Goal: Obtain resource: Download file/media

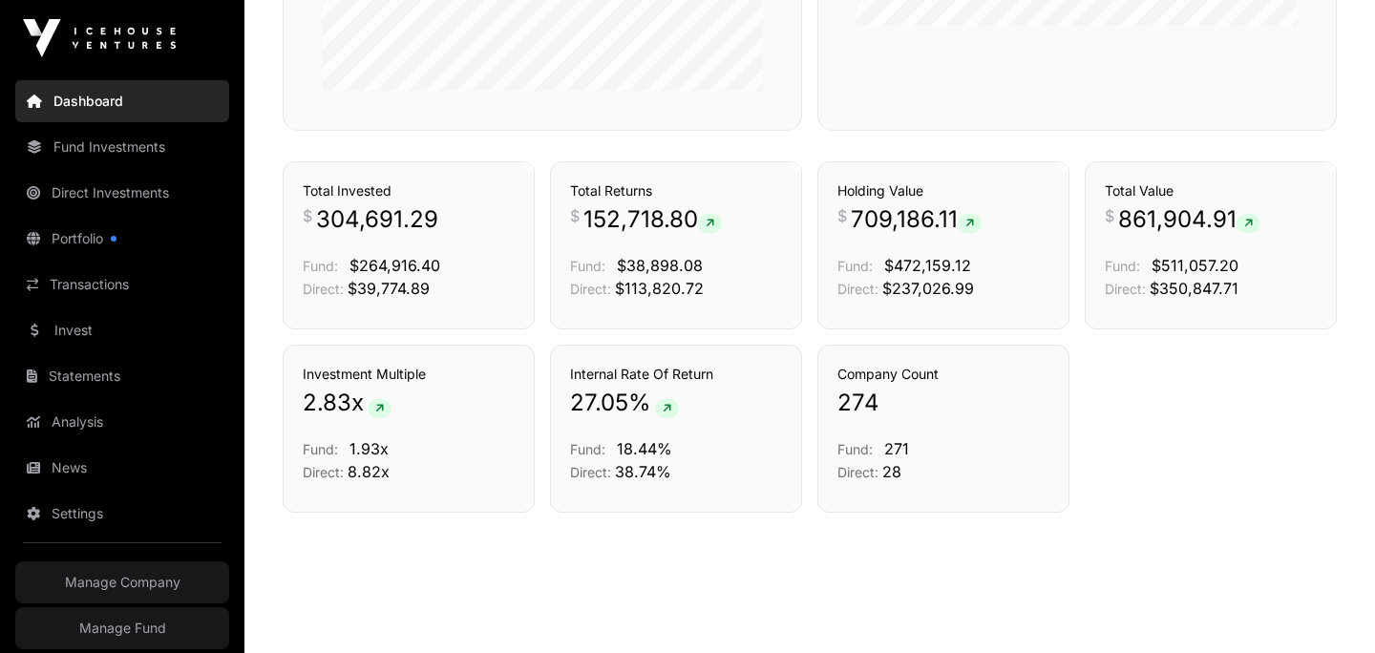
scroll to position [1258, 0]
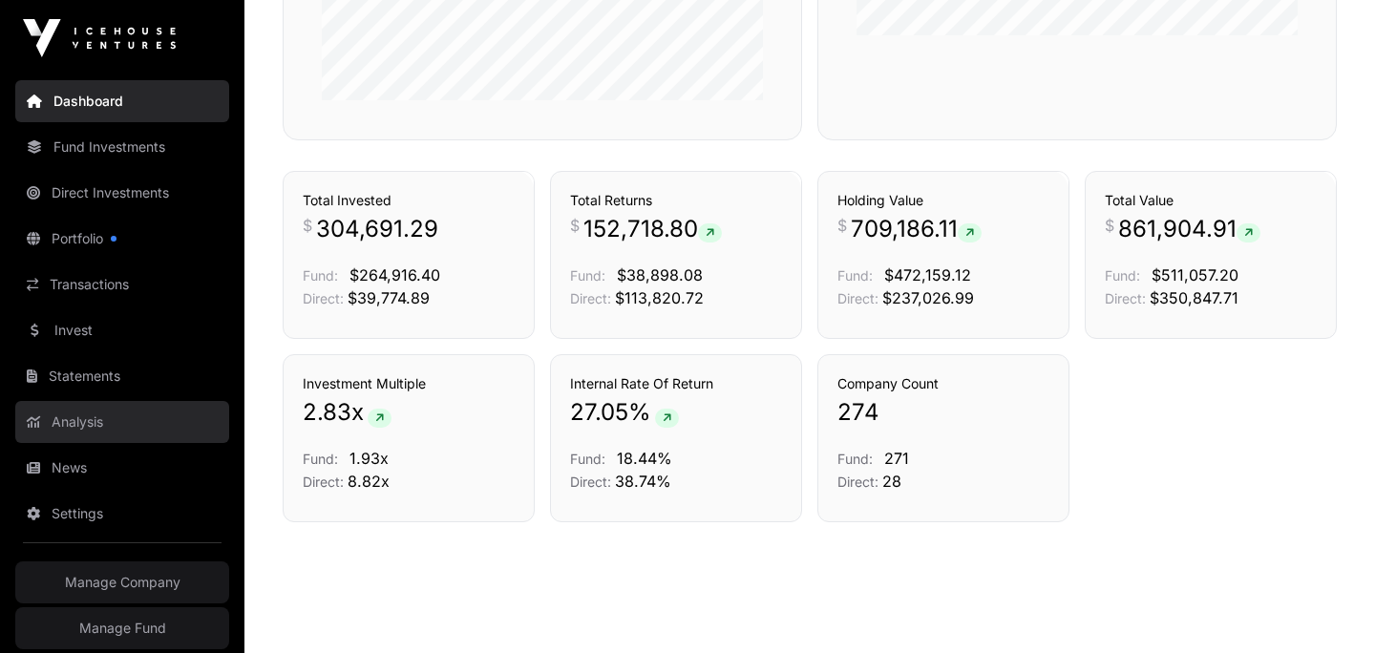
click at [74, 418] on link "Analysis" at bounding box center [122, 422] width 214 height 42
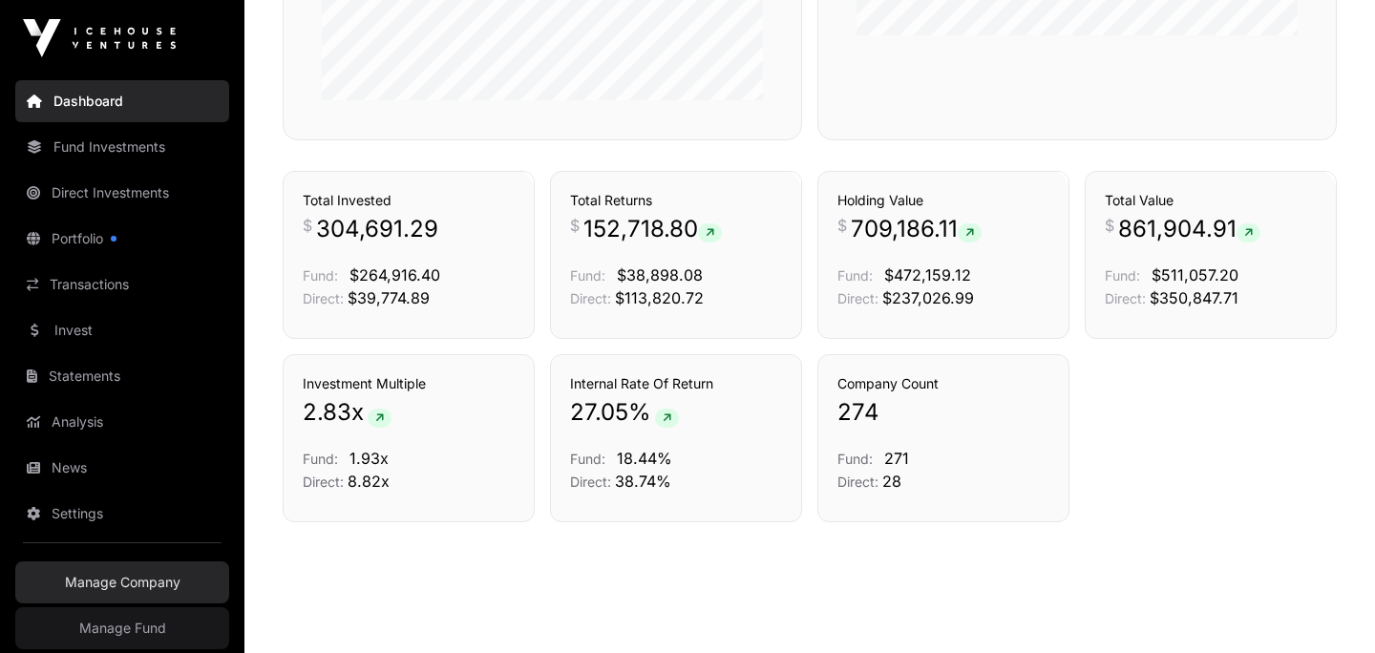
scroll to position [61, 0]
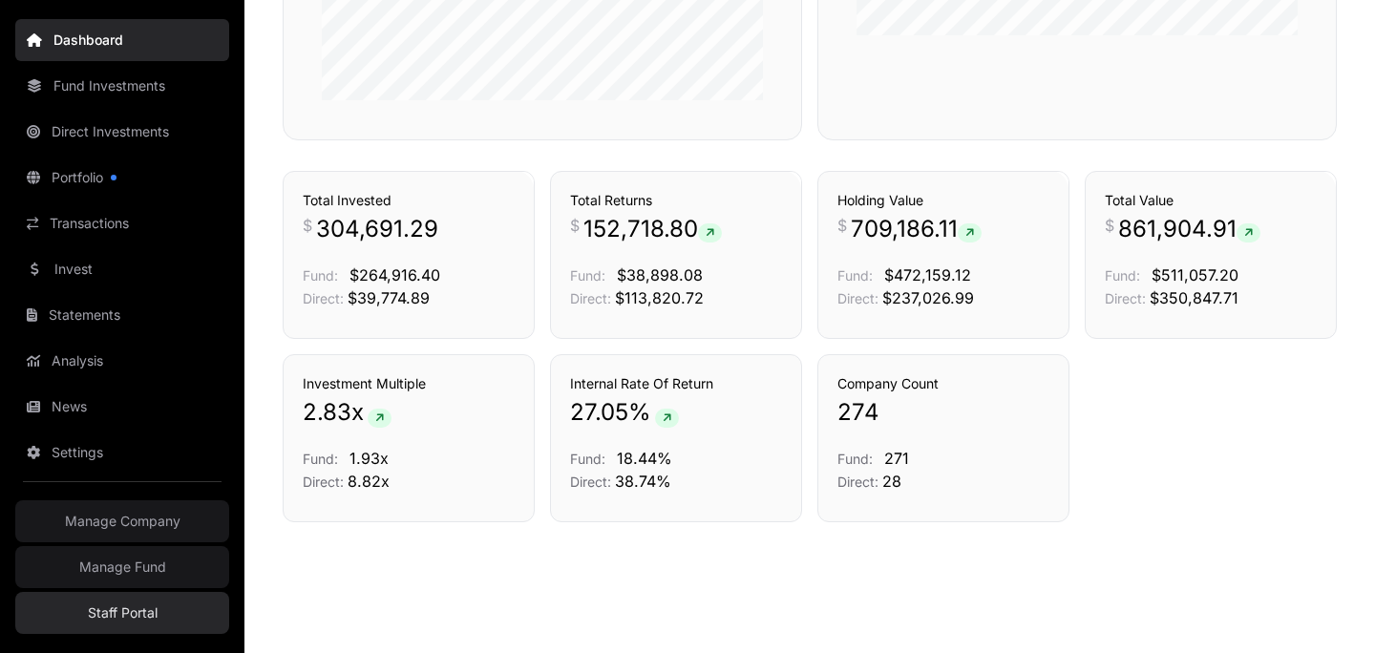
click at [130, 601] on link "Staff Portal" at bounding box center [122, 613] width 214 height 42
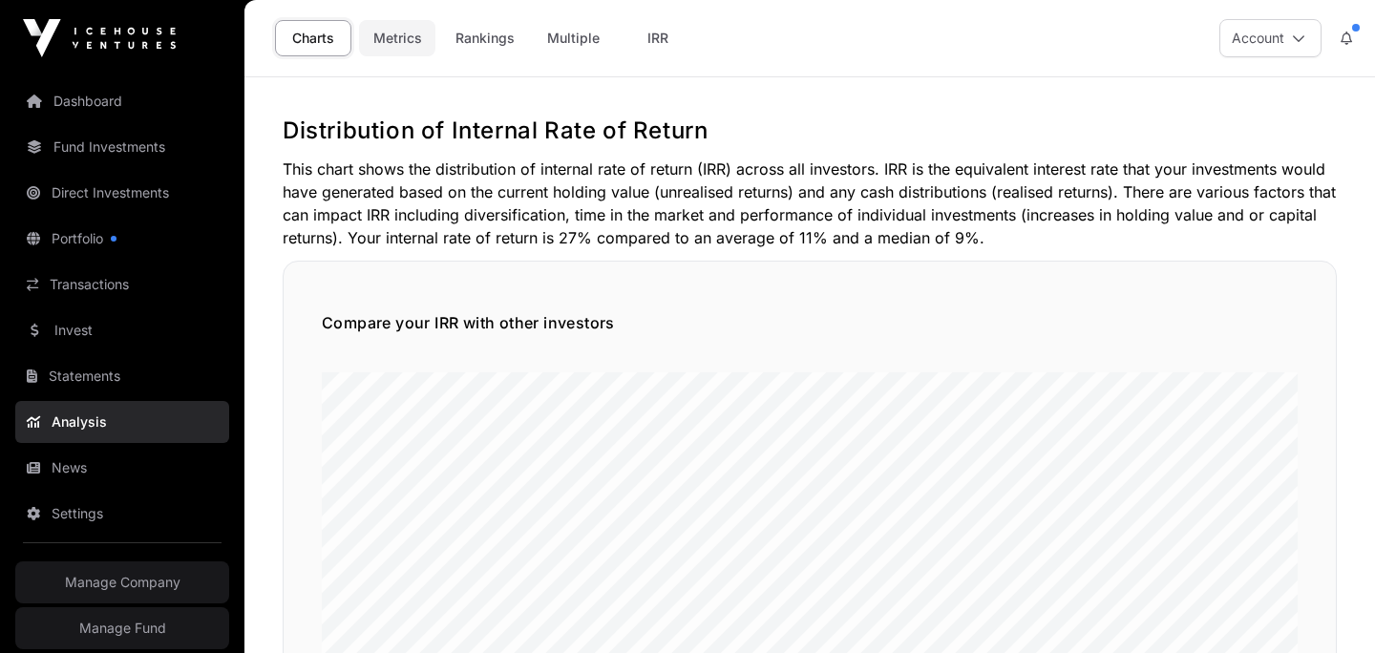
click at [420, 41] on link "Metrics" at bounding box center [397, 38] width 76 height 36
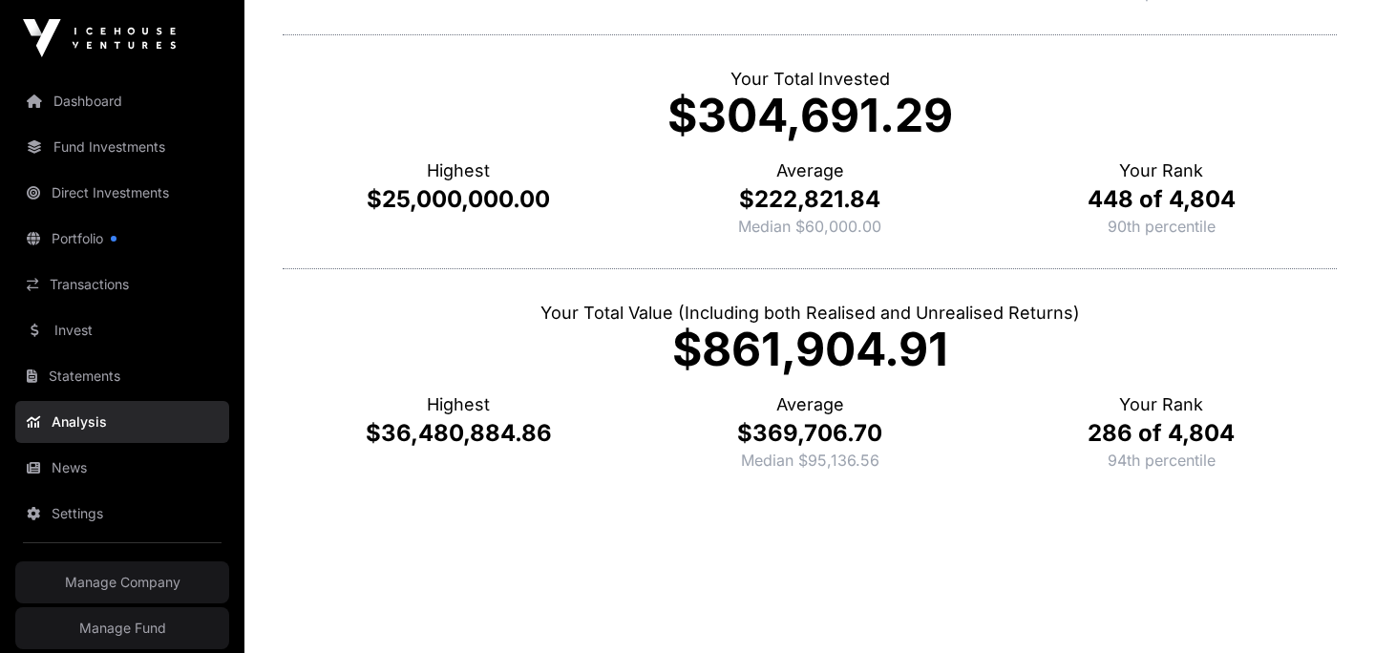
scroll to position [853, 0]
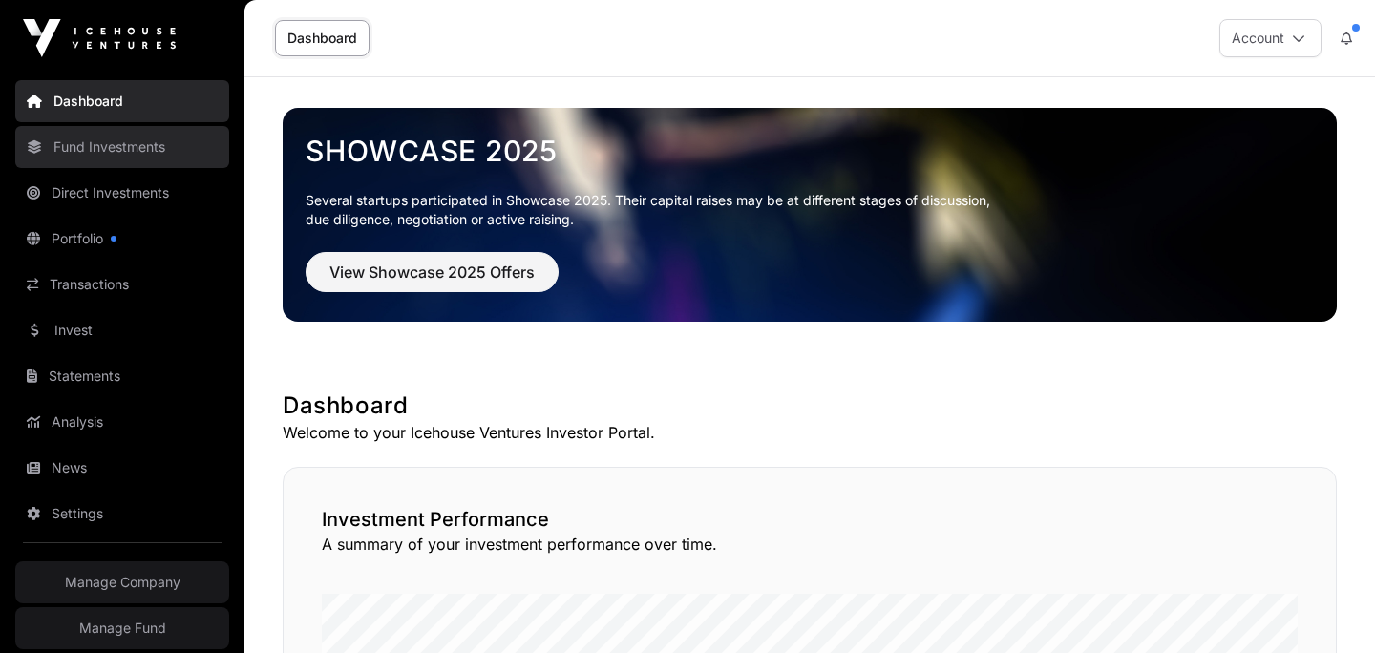
click at [82, 134] on link "Fund Investments" at bounding box center [122, 147] width 214 height 42
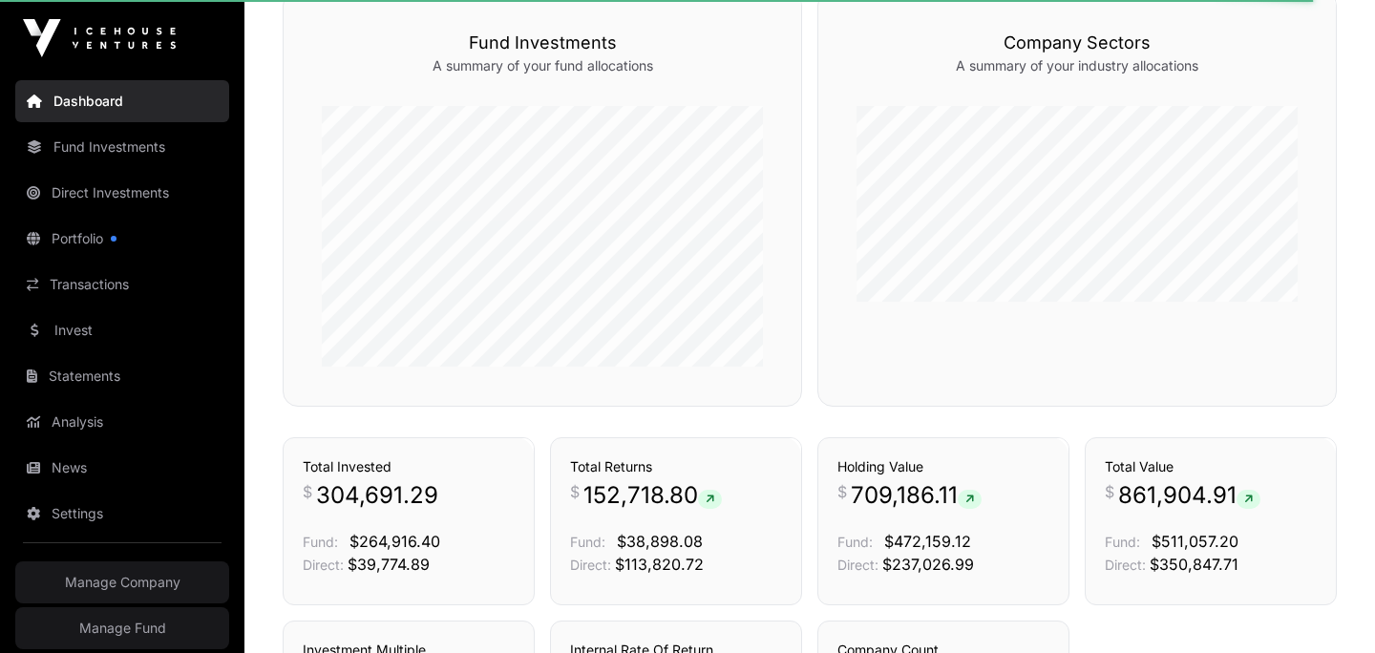
scroll to position [988, 0]
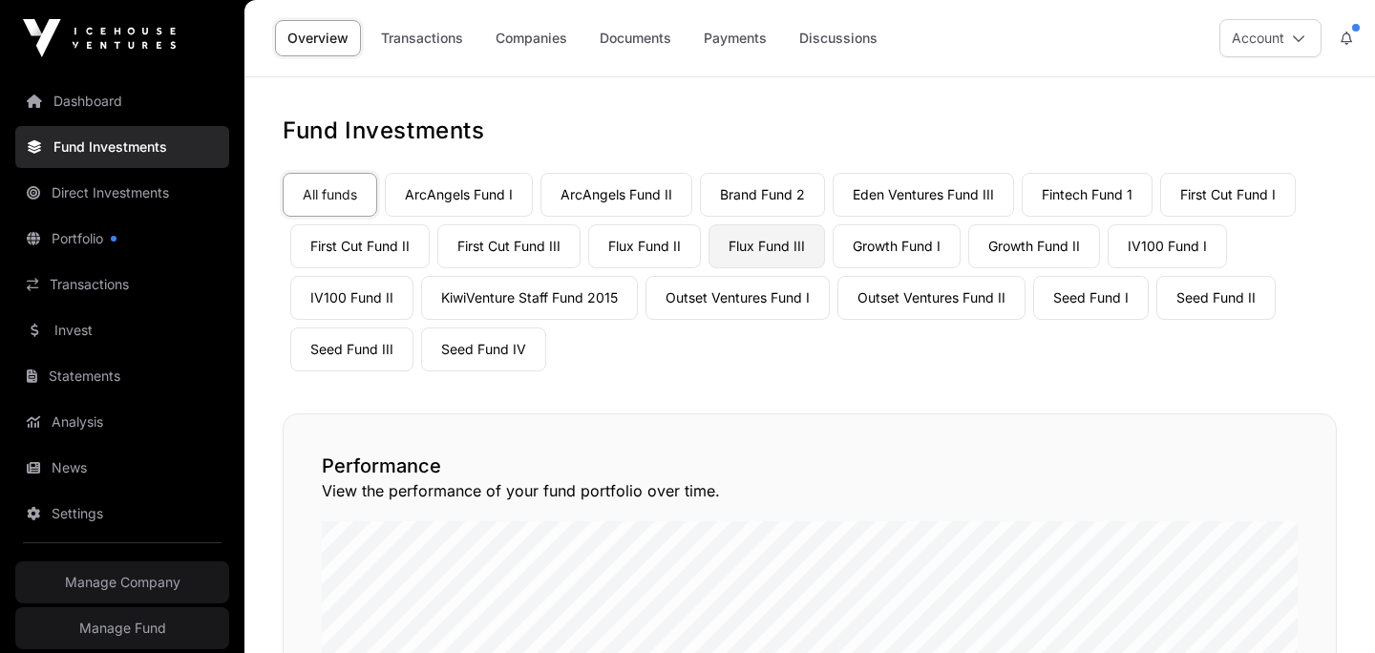
click at [797, 258] on link "Flux Fund III" at bounding box center [766, 246] width 116 height 44
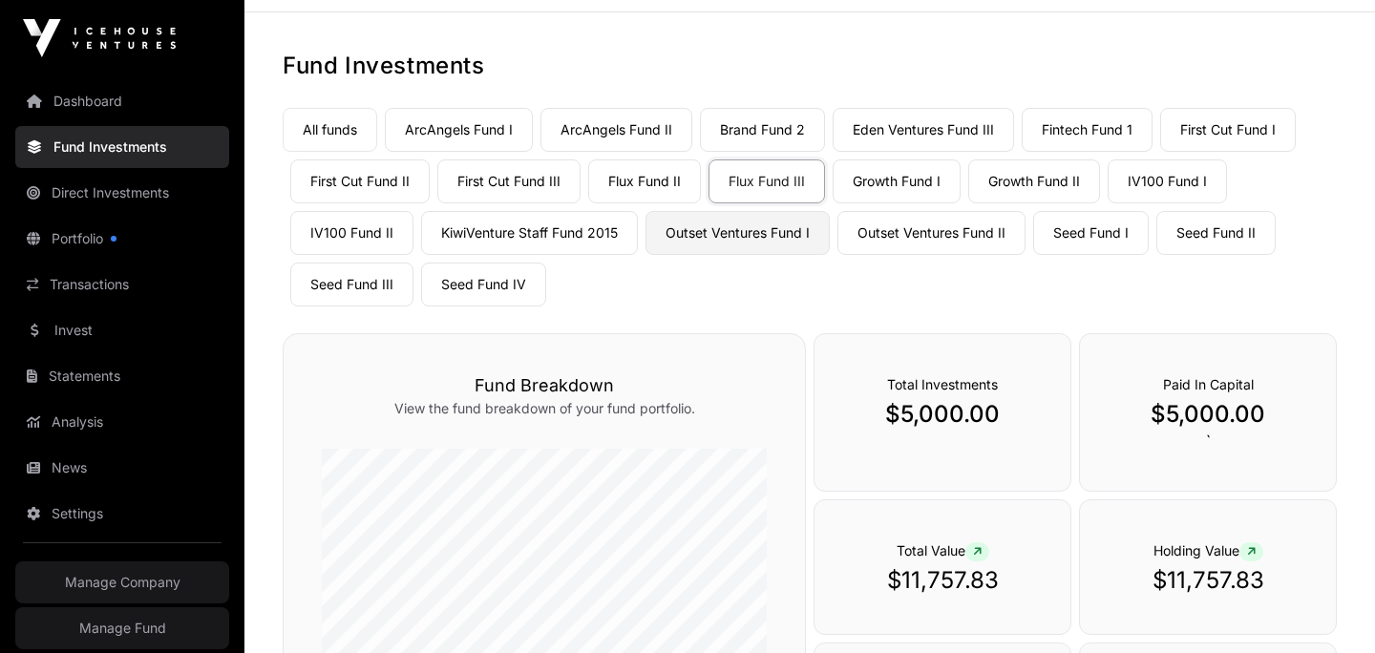
scroll to position [68, 0]
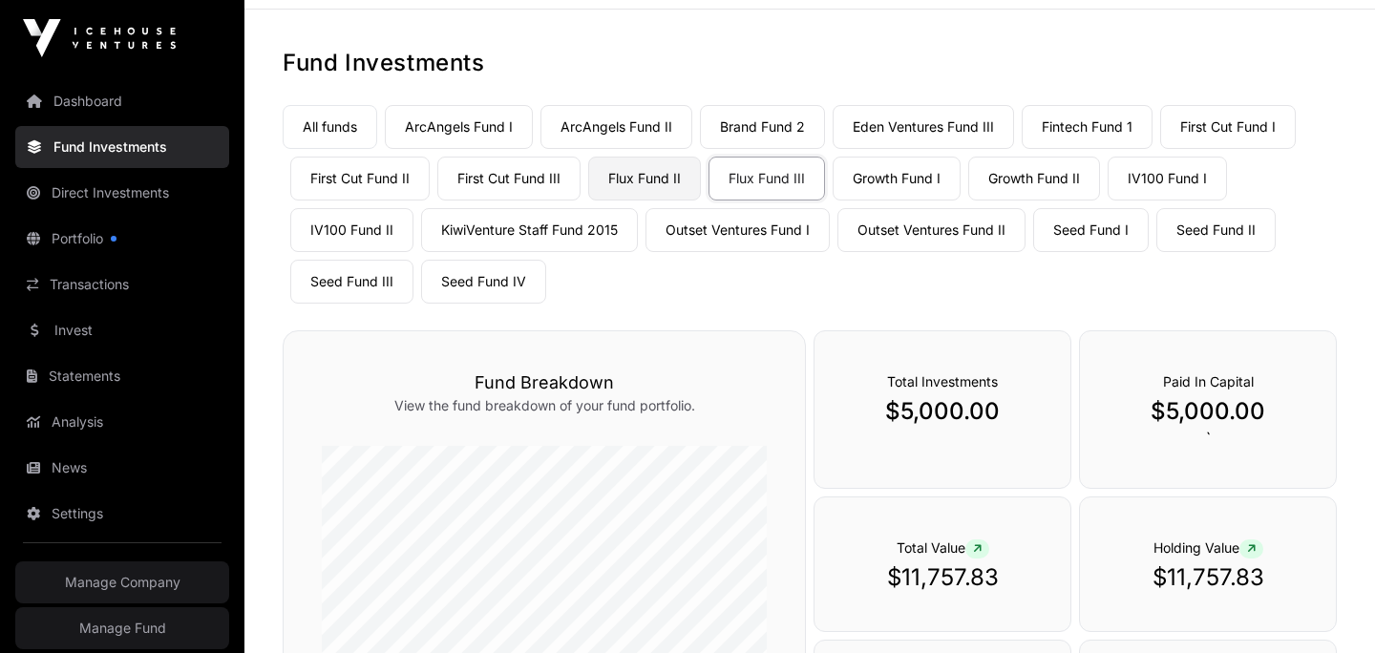
click at [663, 179] on link "Flux Fund II" at bounding box center [644, 179] width 113 height 44
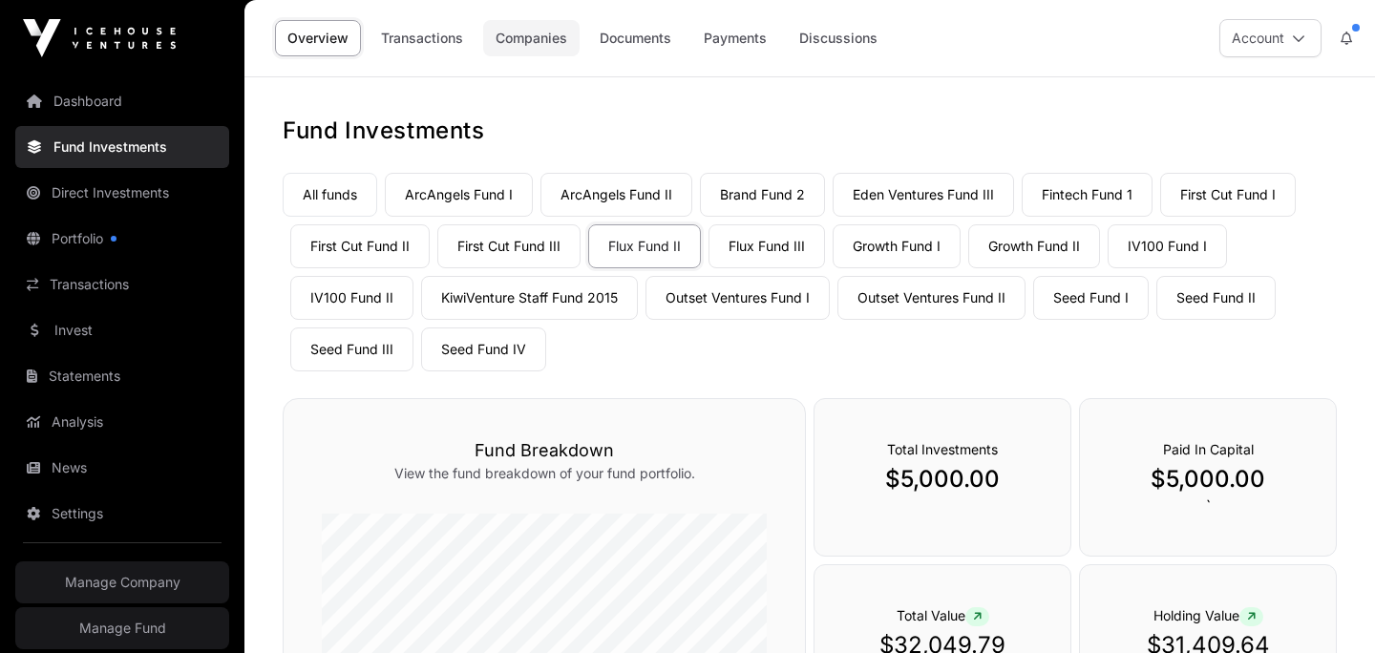
click at [517, 33] on link "Companies" at bounding box center [531, 38] width 96 height 36
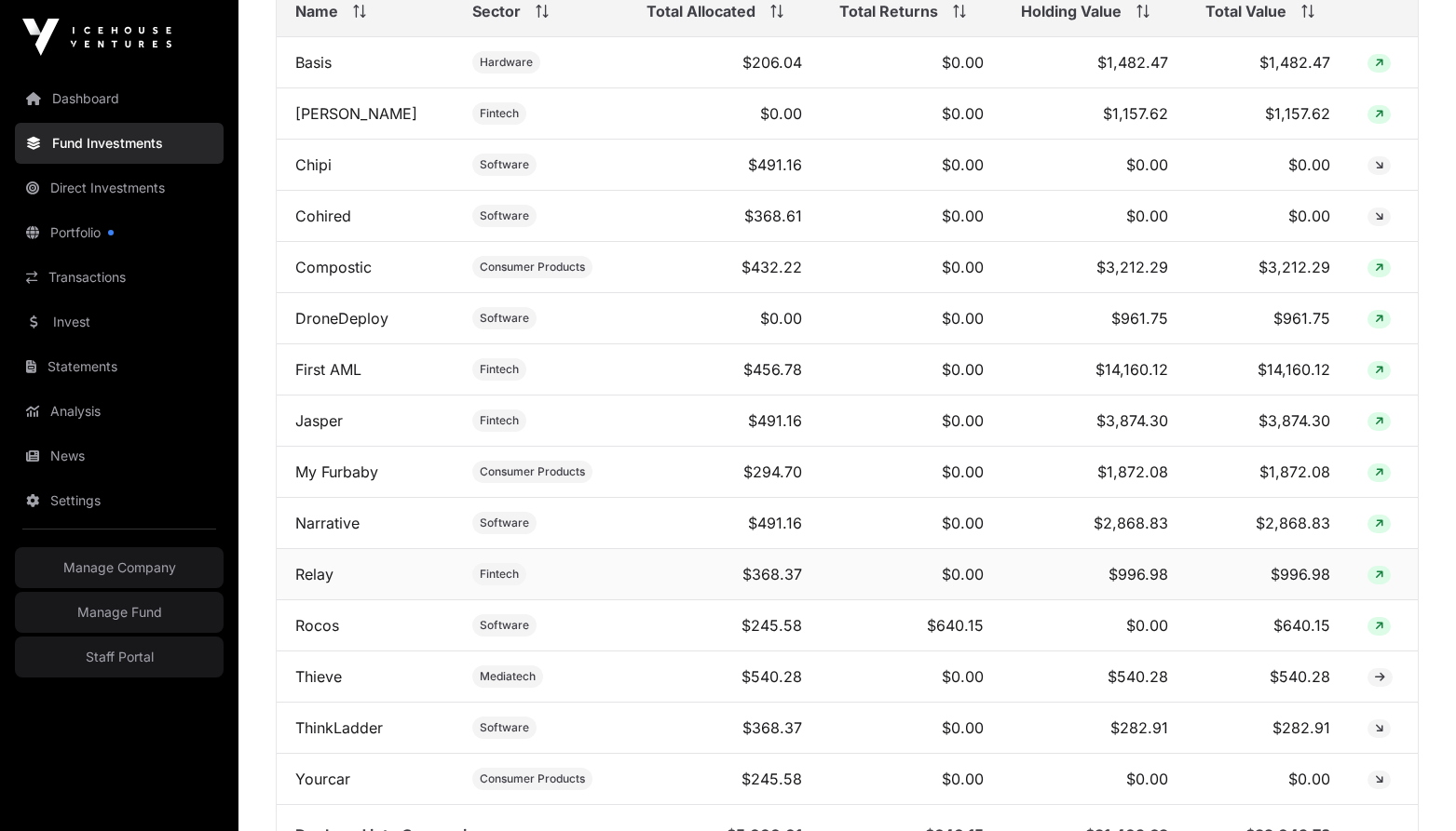
scroll to position [893, 0]
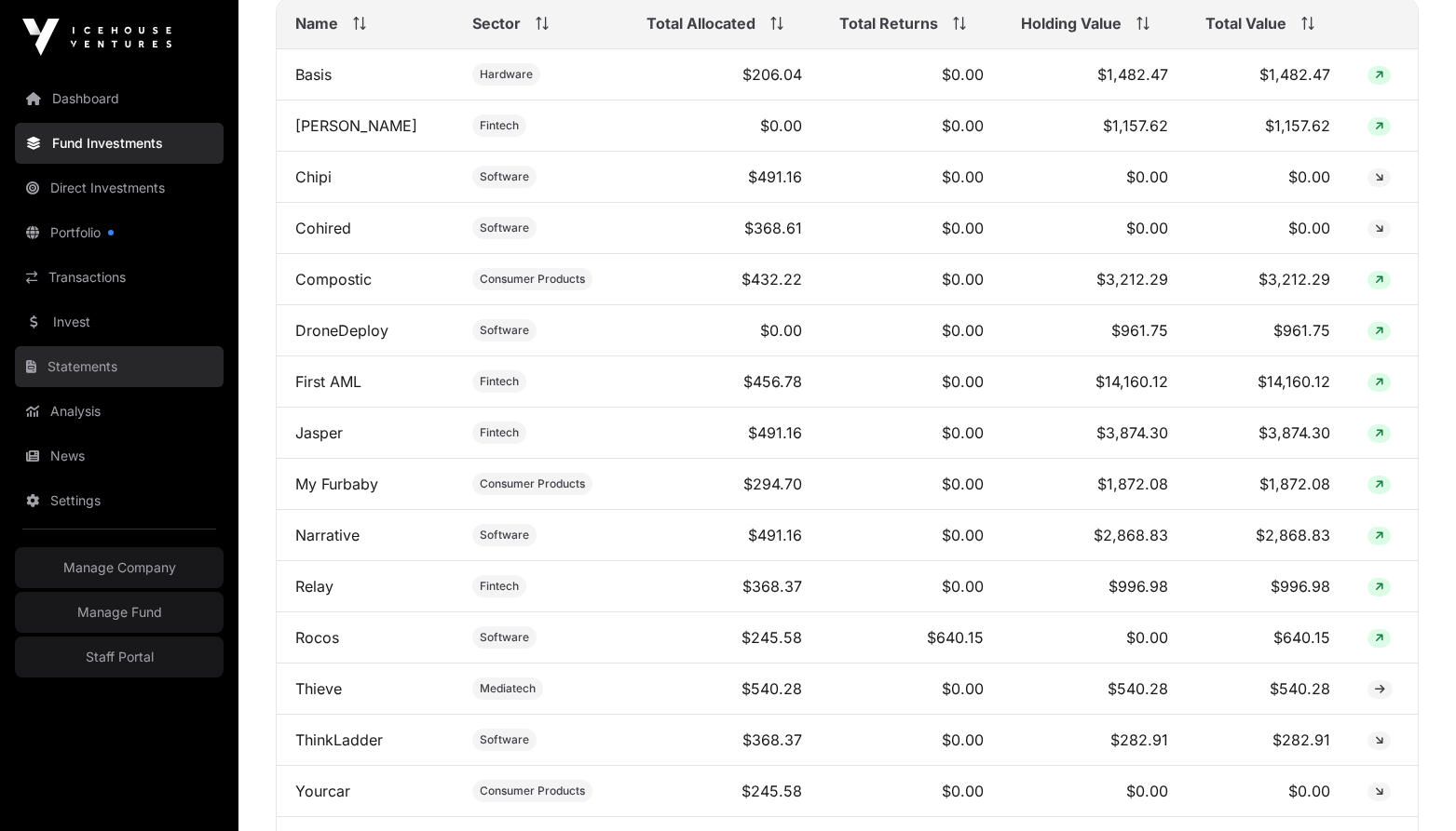
click at [89, 365] on link "Statements" at bounding box center [119, 367] width 209 height 41
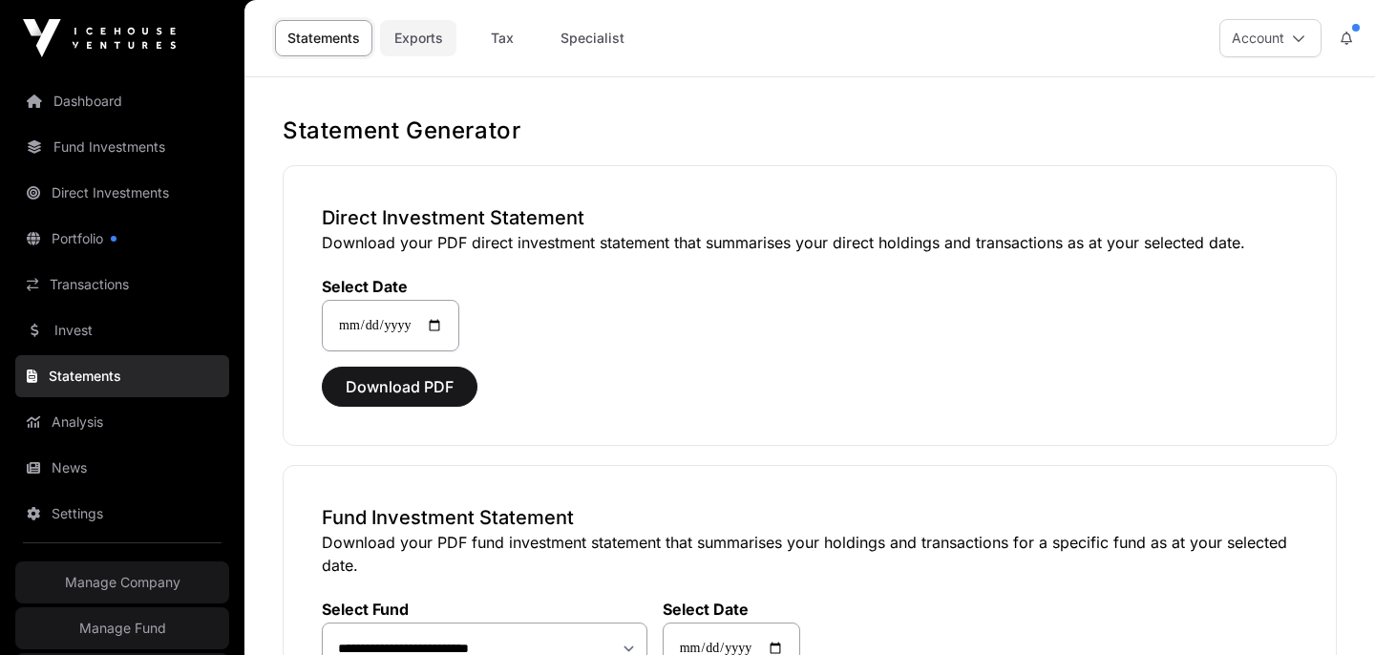
click at [412, 44] on link "Exports" at bounding box center [418, 38] width 76 height 36
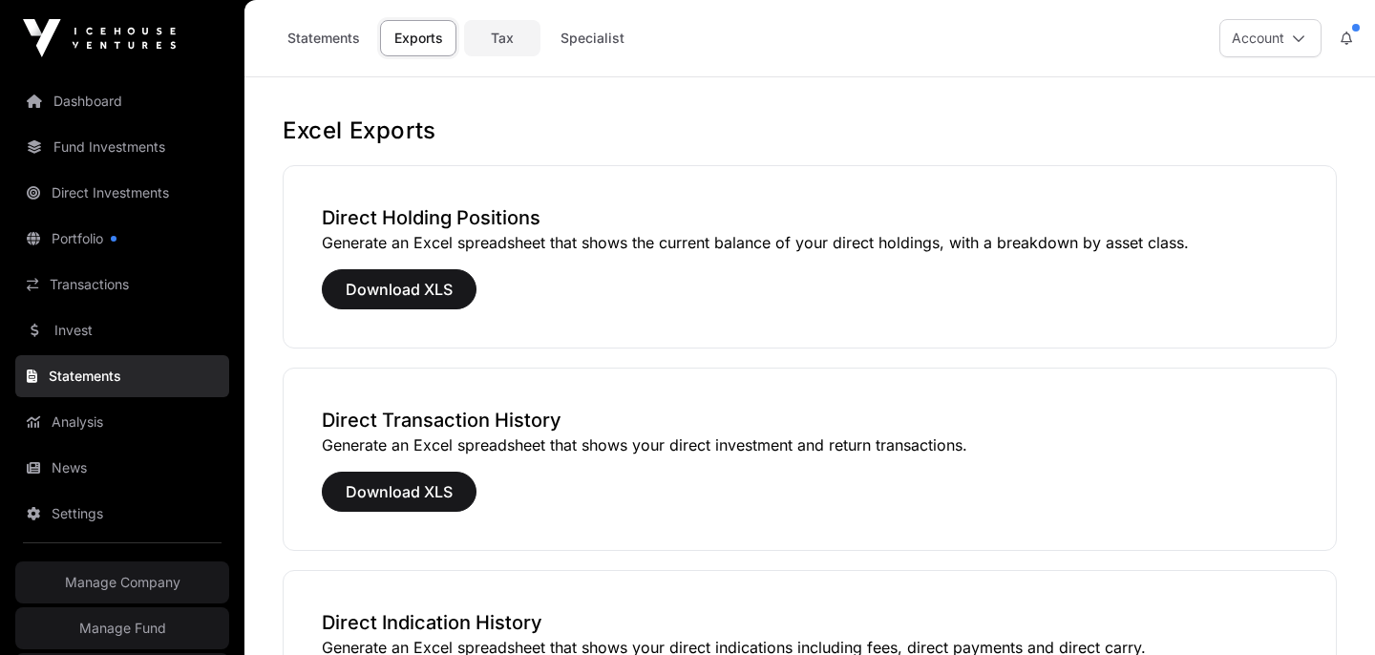
click at [509, 32] on link "Tax" at bounding box center [502, 38] width 76 height 36
select select
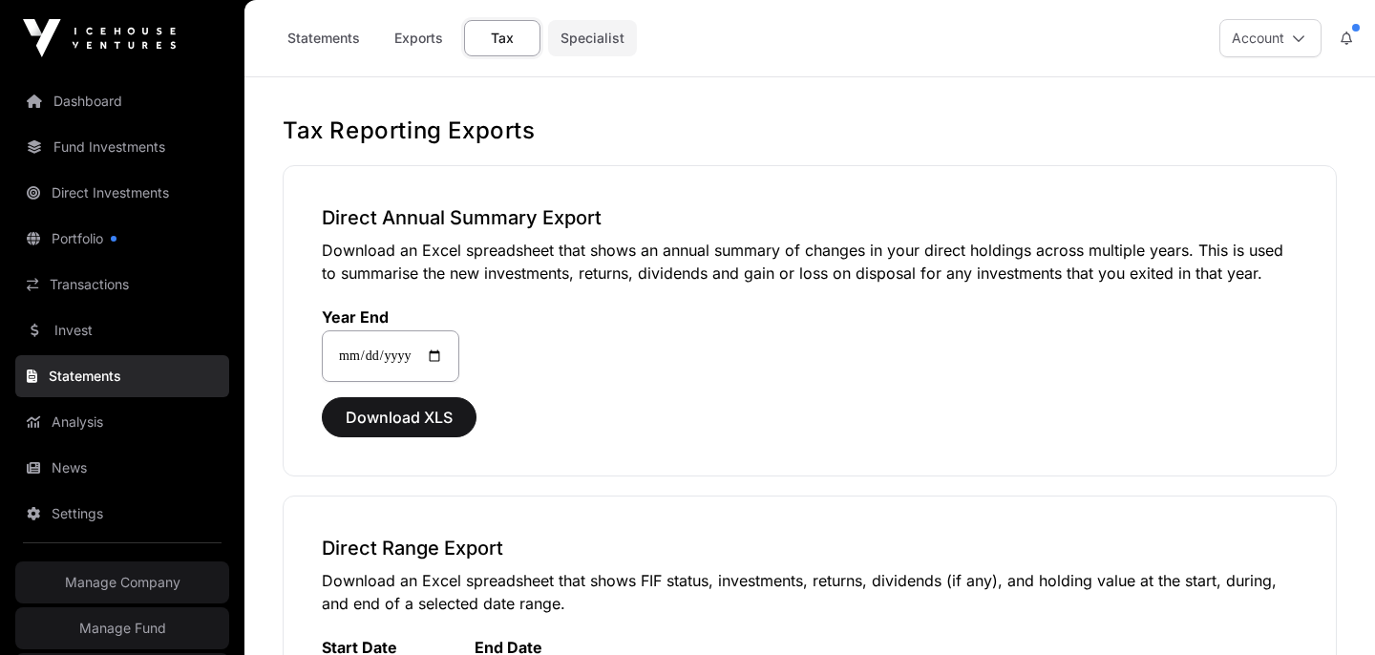
click at [579, 47] on link "Specialist" at bounding box center [592, 38] width 89 height 36
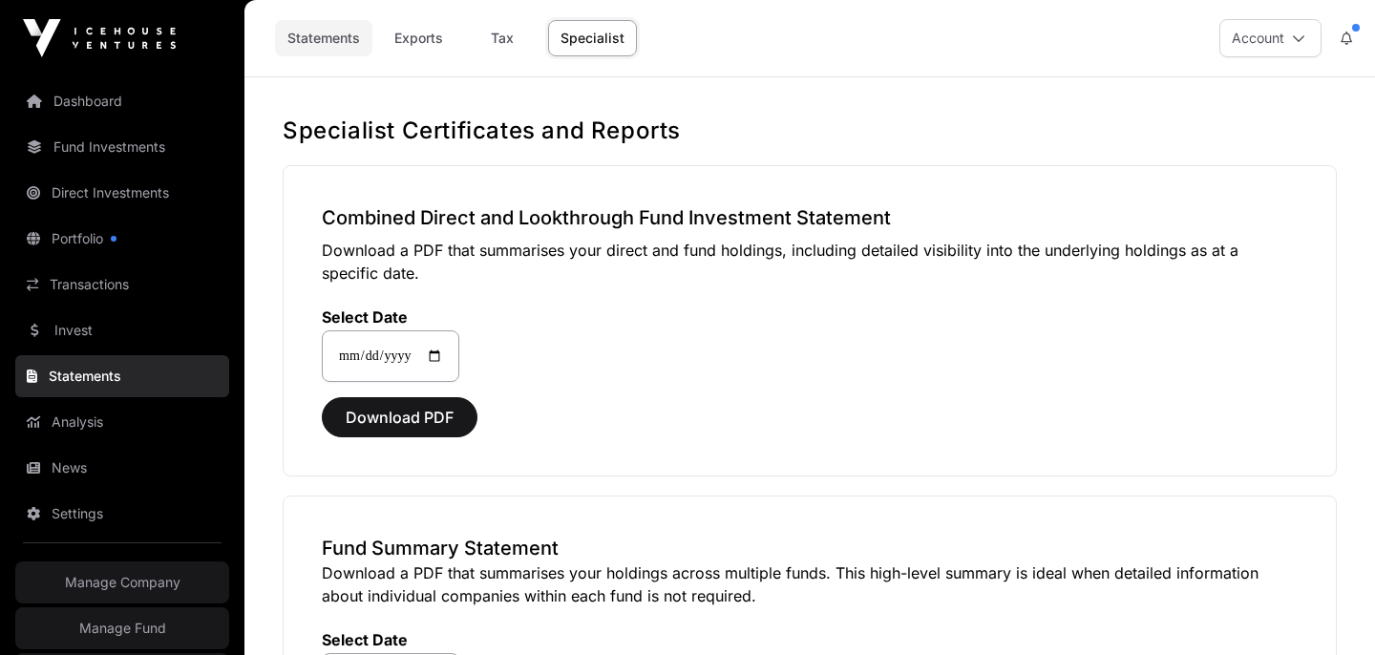
click at [344, 39] on link "Statements" at bounding box center [323, 38] width 97 height 36
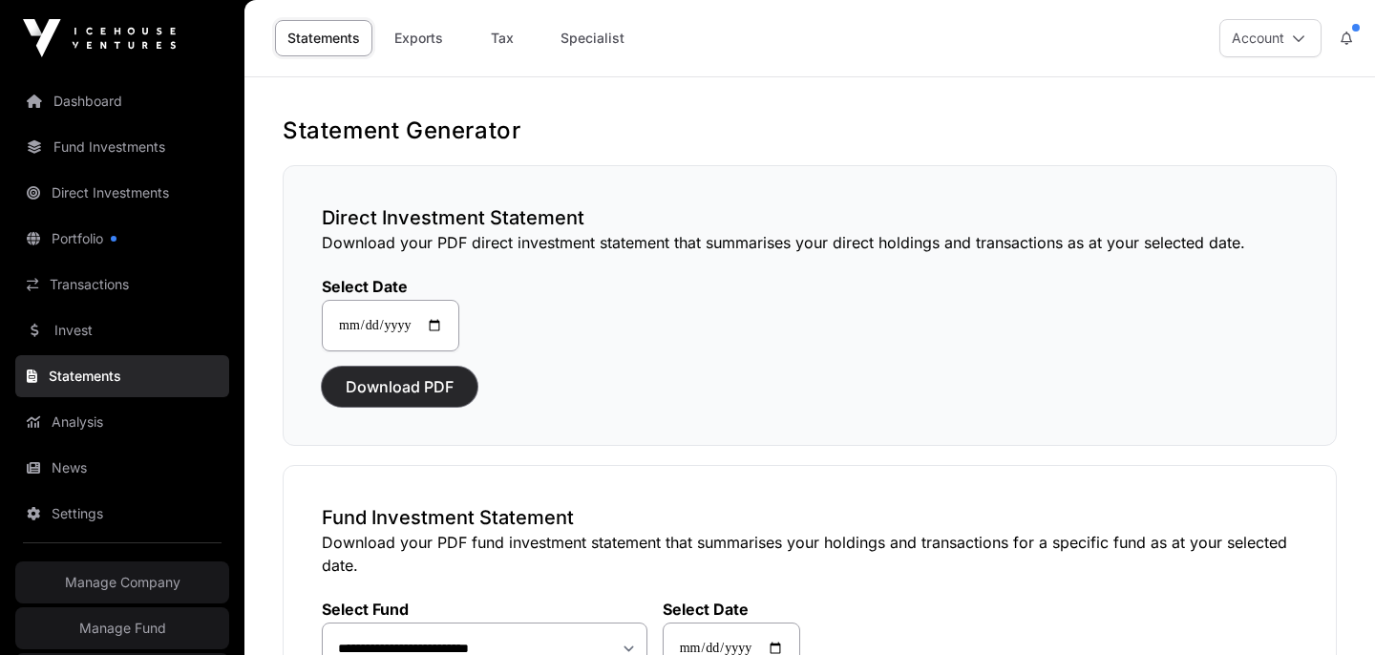
click at [414, 384] on span "Download PDF" at bounding box center [400, 386] width 108 height 23
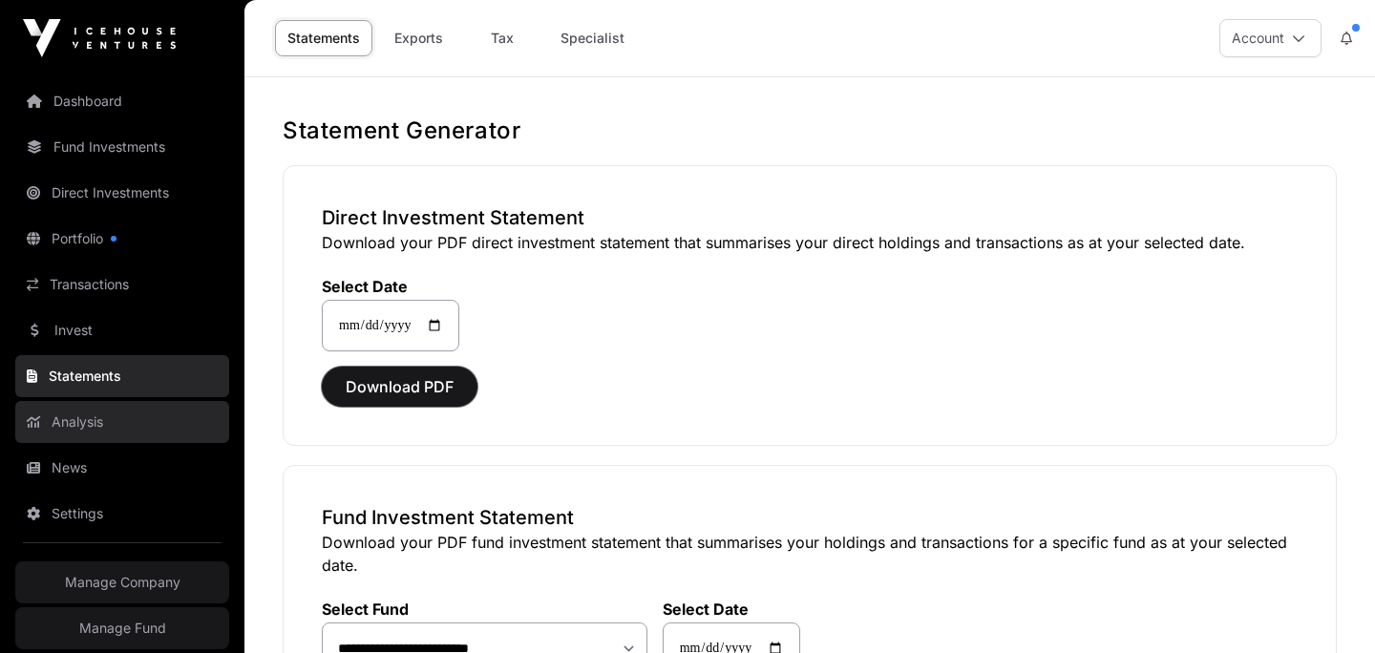
scroll to position [61, 0]
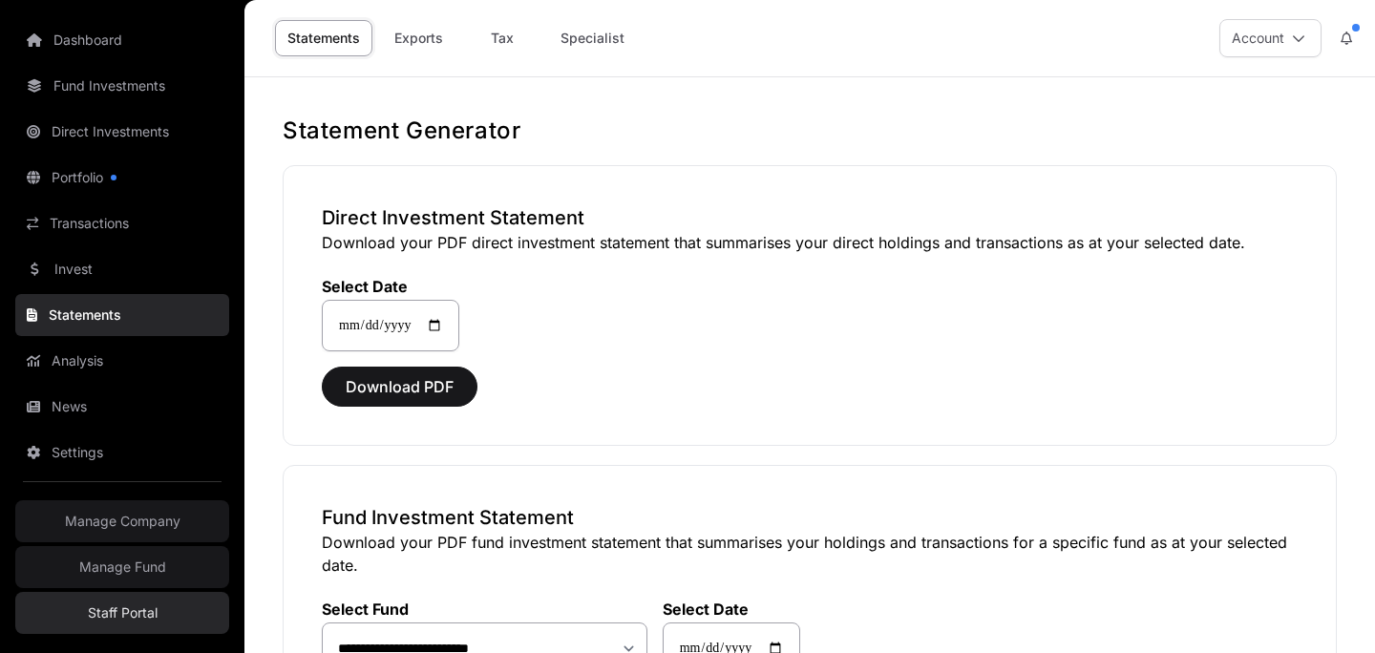
click at [112, 620] on link "Staff Portal" at bounding box center [122, 613] width 214 height 42
